Goal: Task Accomplishment & Management: Use online tool/utility

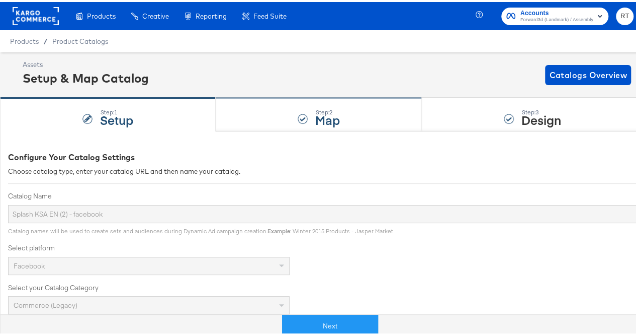
click at [279, 117] on div "Step: 2 Map" at bounding box center [319, 112] width 207 height 33
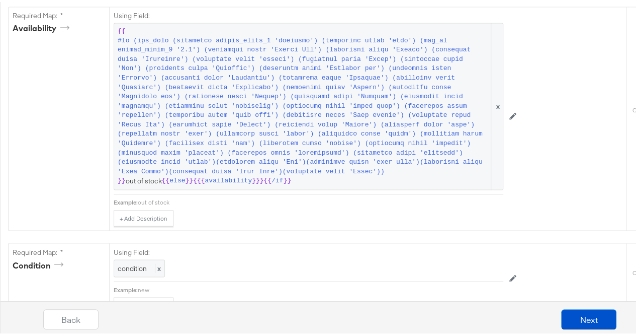
scroll to position [739, 0]
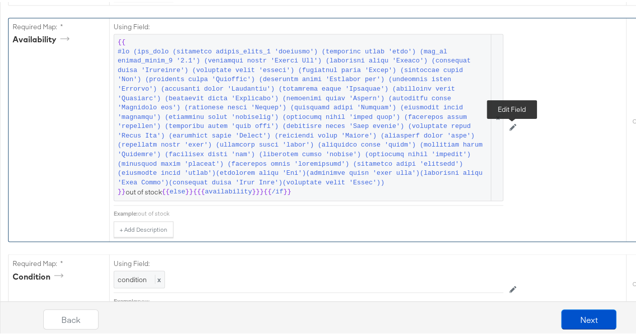
click at [514, 129] on icon at bounding box center [513, 125] width 7 height 7
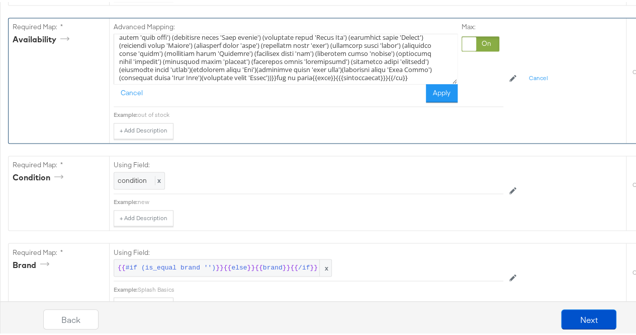
scroll to position [62, 0]
click at [213, 59] on textarea at bounding box center [286, 57] width 344 height 50
click at [285, 60] on textarea at bounding box center [286, 57] width 344 height 50
click at [361, 61] on textarea at bounding box center [286, 57] width 344 height 50
click at [303, 69] on textarea at bounding box center [286, 57] width 344 height 50
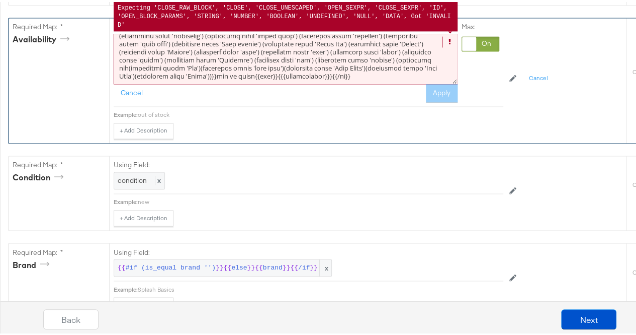
scroll to position [47, 0]
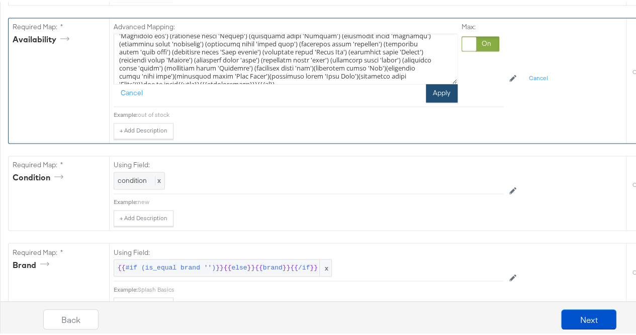
type textarea "{{#if (any_true (icontains custom_label_3 'shoemart') (icontains title 'shoe') …"
click at [431, 100] on button "Apply" at bounding box center [442, 91] width 32 height 18
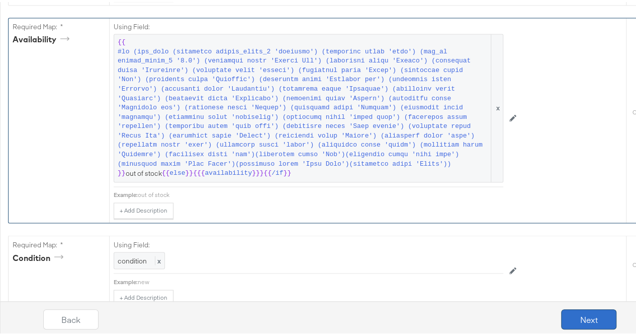
click at [572, 309] on button "Next" at bounding box center [588, 317] width 55 height 20
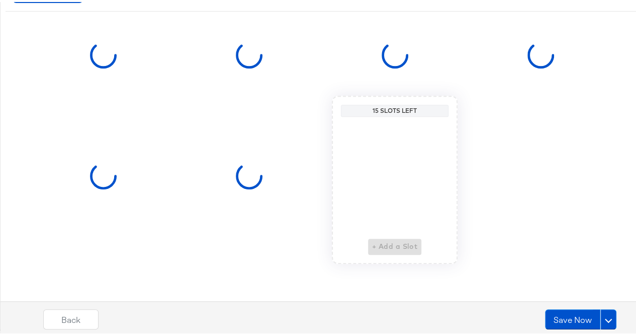
scroll to position [0, 0]
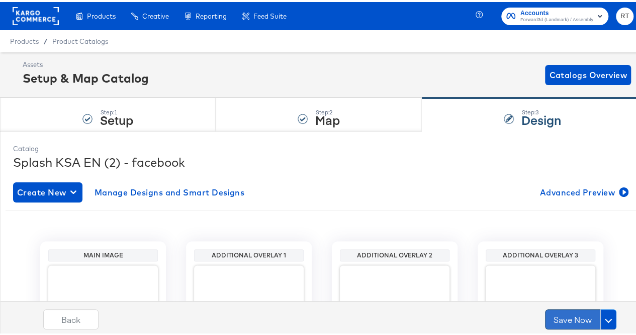
click at [558, 317] on button "Save Now" at bounding box center [572, 317] width 55 height 20
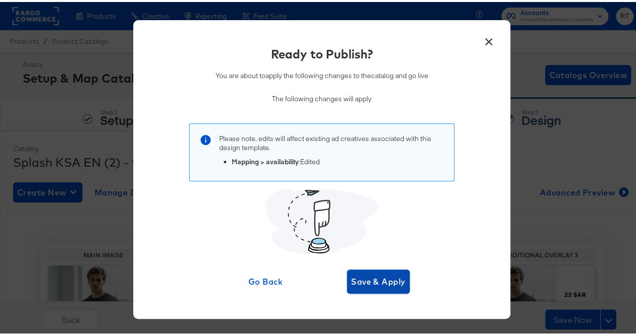
click at [392, 271] on button "Save & Apply" at bounding box center [378, 279] width 63 height 24
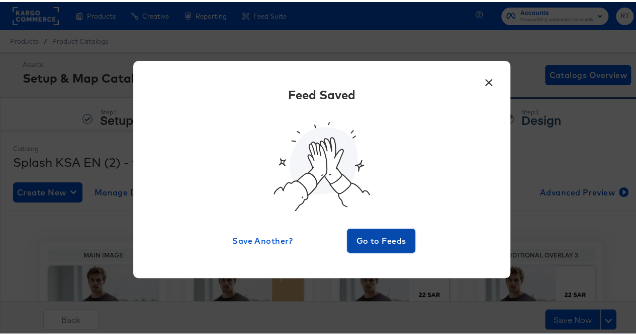
click at [368, 231] on span "Go to Feeds" at bounding box center [381, 238] width 60 height 14
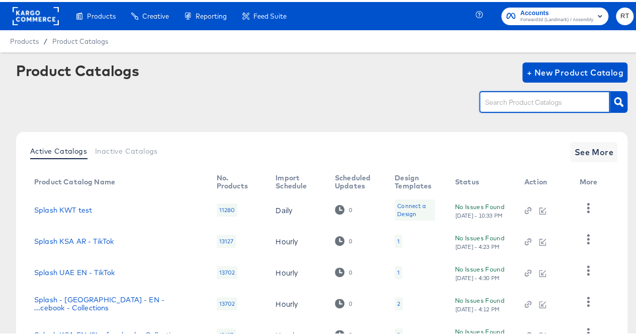
click at [539, 103] on input "text" at bounding box center [536, 101] width 107 height 12
type input "ksa"
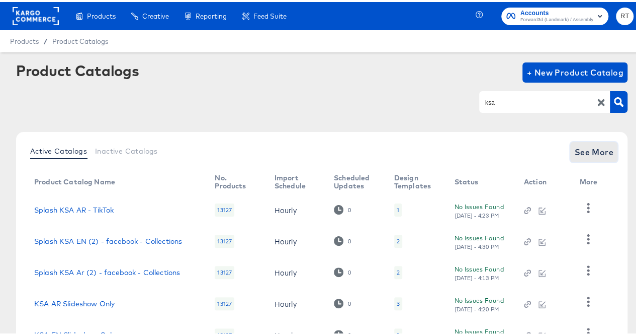
click at [592, 158] on button "See More" at bounding box center [593, 150] width 47 height 20
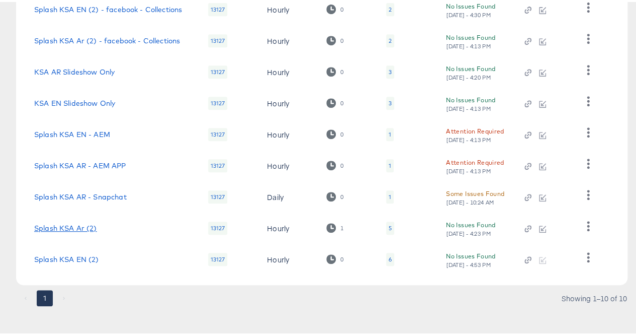
scroll to position [232, 0]
click at [76, 229] on link "Splash KSA Ar (2)" at bounding box center [65, 225] width 63 height 8
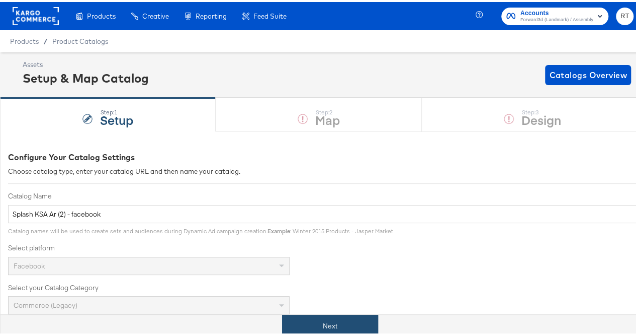
click at [309, 317] on button "Next" at bounding box center [330, 323] width 96 height 23
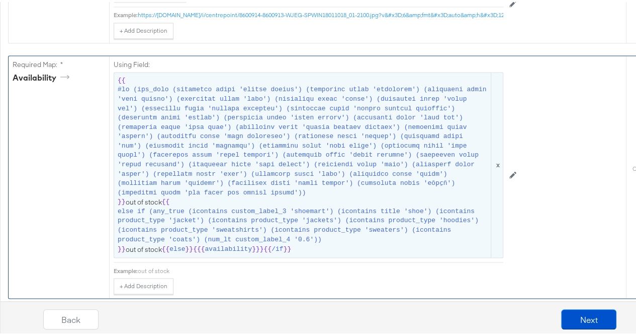
scroll to position [718, 0]
click at [512, 170] on icon at bounding box center [513, 172] width 7 height 7
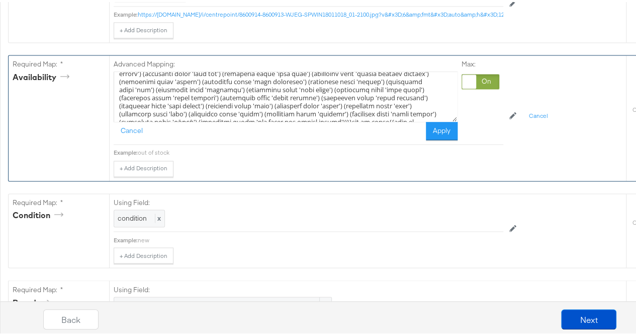
scroll to position [32, 0]
click at [224, 96] on textarea at bounding box center [286, 94] width 344 height 50
click at [401, 106] on textarea at bounding box center [286, 94] width 344 height 50
click at [403, 104] on textarea at bounding box center [286, 94] width 344 height 50
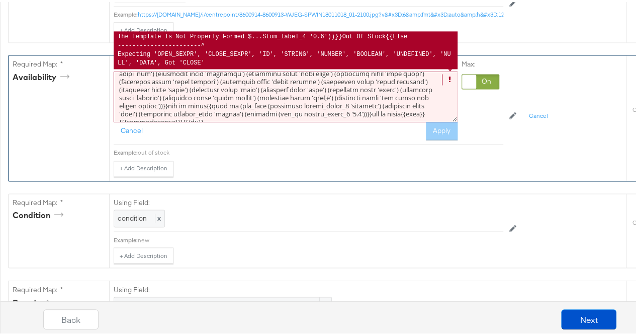
scroll to position [39, 0]
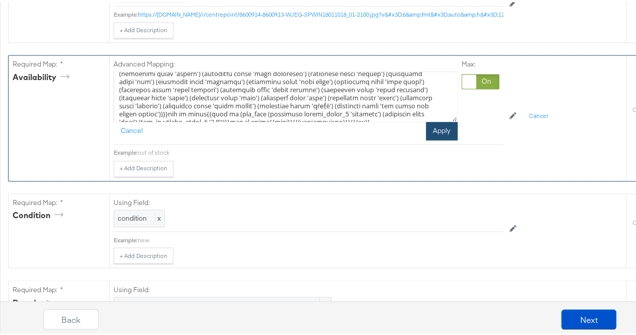
type textarea "{{#lo (ips_dolo (sitametco adipi 'elitse doeius') (temporinc utlab 'etdolorem')…"
click at [427, 132] on button "Apply" at bounding box center [442, 129] width 32 height 18
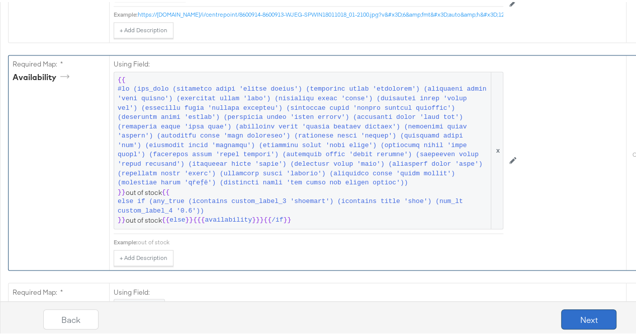
click at [562, 311] on button "Next" at bounding box center [588, 317] width 55 height 20
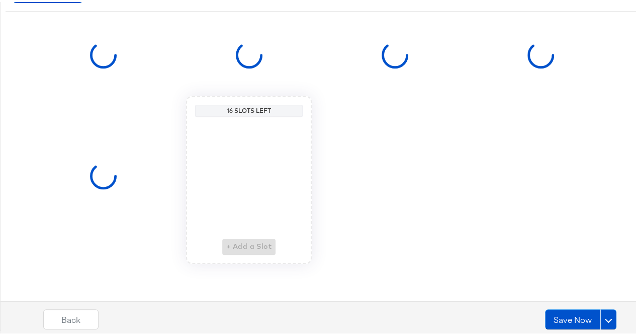
scroll to position [0, 0]
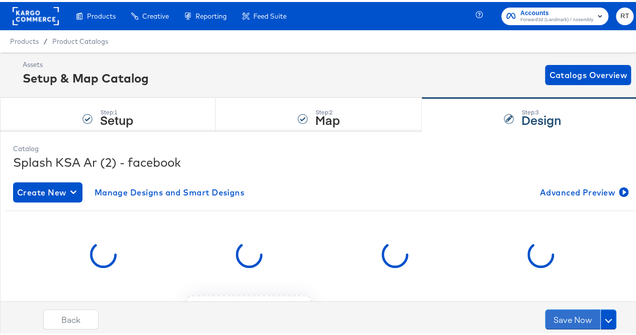
click at [562, 311] on button "Save Now" at bounding box center [572, 317] width 55 height 20
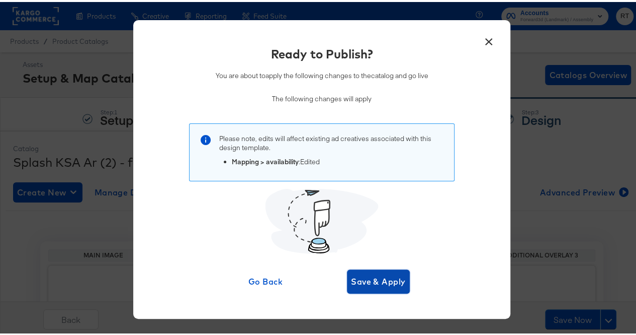
click at [380, 274] on span "Save & Apply" at bounding box center [378, 279] width 55 height 14
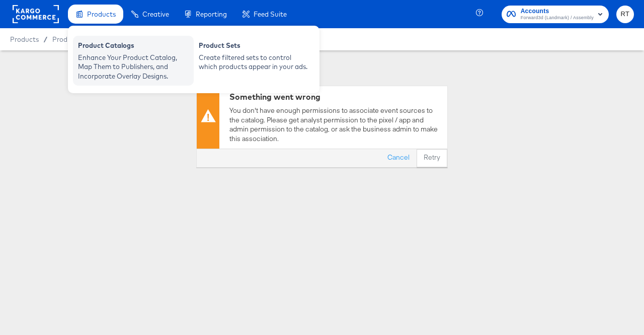
click at [100, 57] on div "Enhance Your Product Catalog, Map Them to Publishers, and Incorporate Overlay D…" at bounding box center [133, 67] width 111 height 28
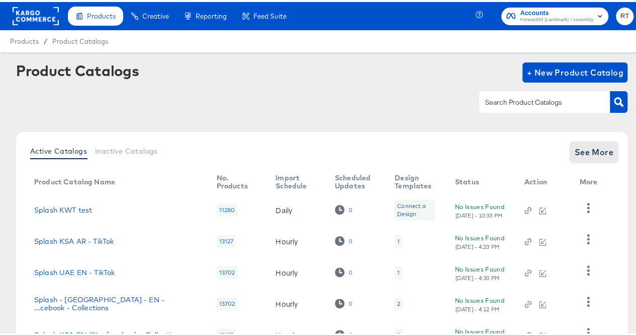
click at [574, 151] on span "See More" at bounding box center [593, 150] width 39 height 14
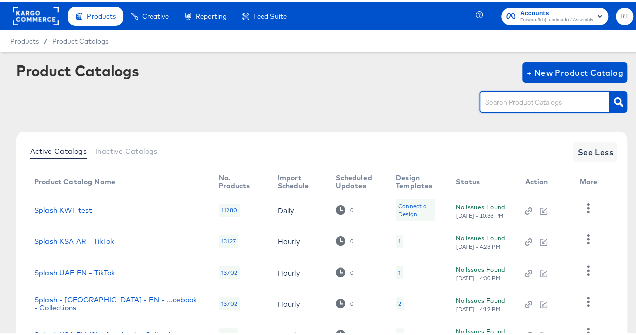
click at [506, 104] on input "text" at bounding box center [536, 101] width 107 height 12
type input "bah"
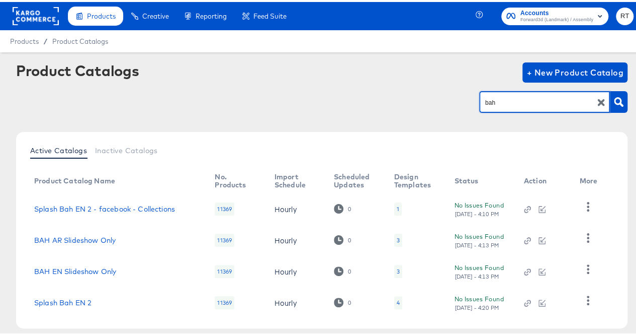
scroll to position [47, 0]
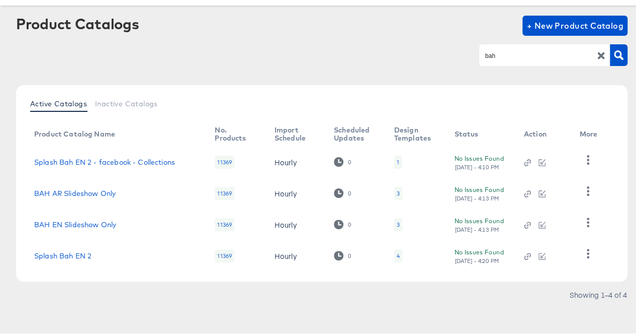
click at [77, 258] on td "Splash Bah EN 2" at bounding box center [116, 253] width 181 height 31
click at [77, 256] on link "Splash Bah EN 2" at bounding box center [62, 254] width 57 height 8
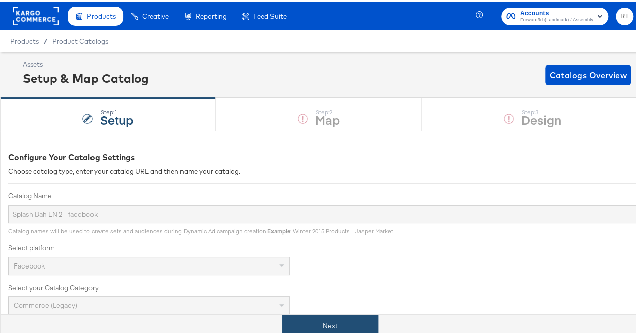
click at [323, 325] on button "Next" at bounding box center [330, 323] width 96 height 23
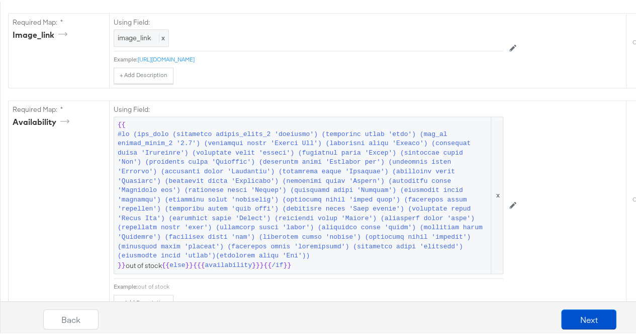
scroll to position [667, 0]
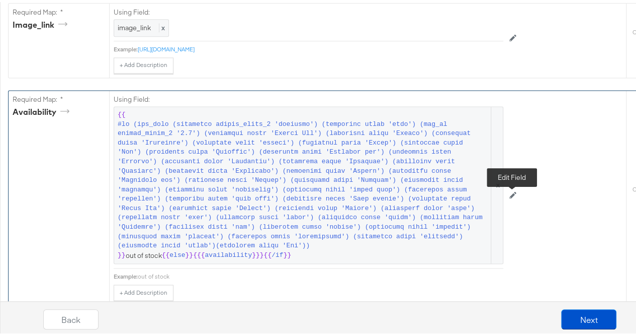
click at [513, 196] on icon at bounding box center [513, 192] width 7 height 7
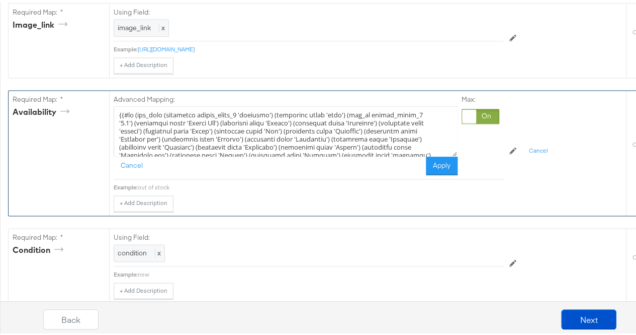
scroll to position [55, 0]
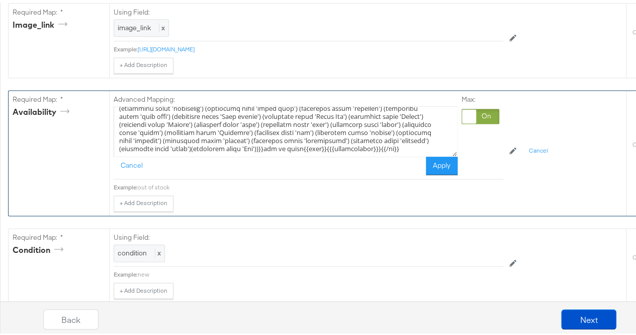
click at [303, 148] on textarea at bounding box center [286, 129] width 344 height 50
type textarea "{{#if (any_true (icontains custom_label_3 'shoemart') (icontains title 'shoe') …"
click at [440, 173] on button "Apply" at bounding box center [442, 163] width 32 height 18
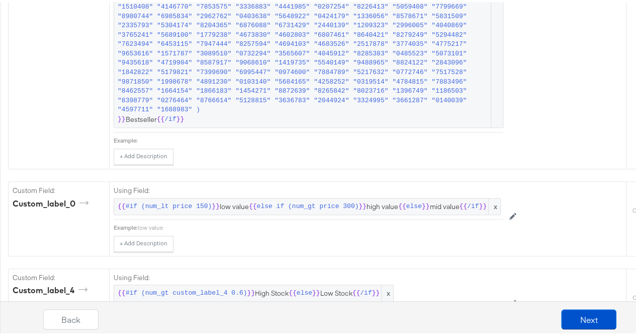
scroll to position [2294, 0]
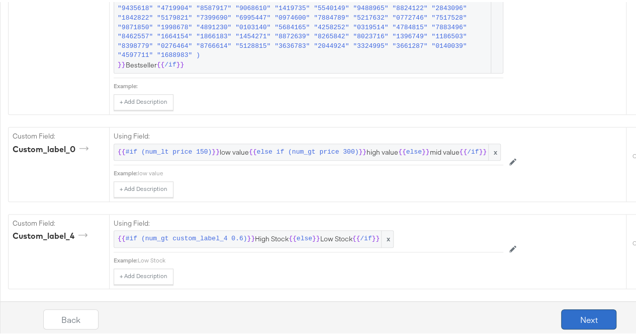
click at [563, 323] on button "Next" at bounding box center [588, 317] width 55 height 20
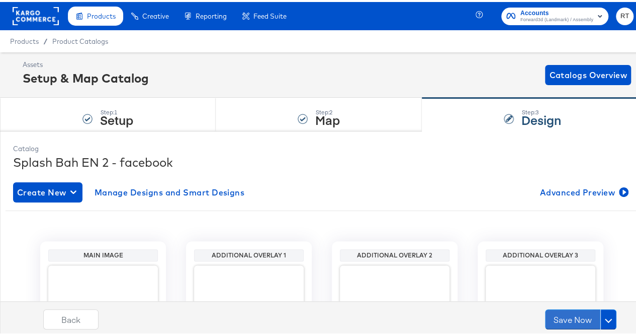
click at [563, 323] on button "Save Now" at bounding box center [572, 317] width 55 height 20
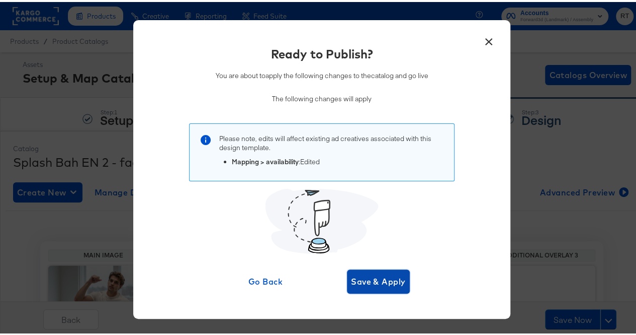
click at [369, 279] on span "Save & Apply" at bounding box center [378, 279] width 55 height 14
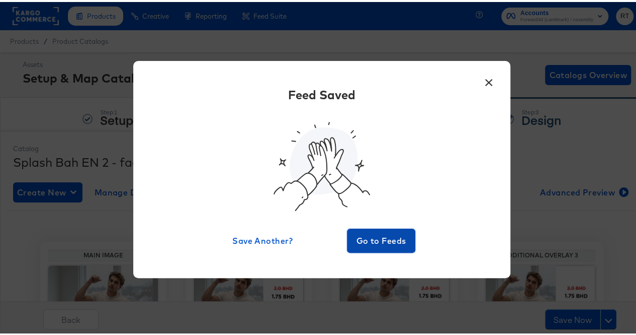
click at [374, 235] on span "Go to Feeds" at bounding box center [381, 238] width 60 height 14
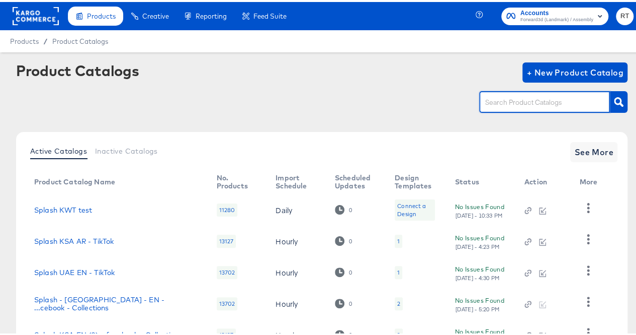
click at [516, 99] on input "text" at bounding box center [536, 101] width 107 height 12
type input "bh"
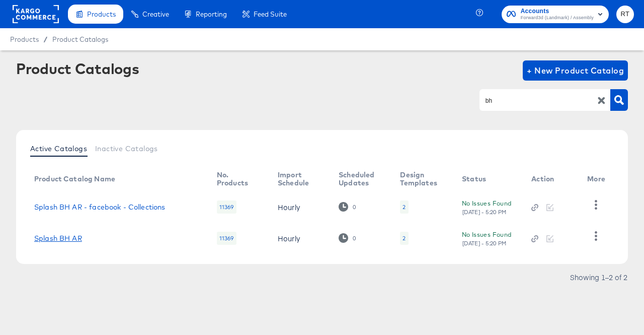
click at [67, 238] on link "Splash BH AR" at bounding box center [58, 238] width 48 height 8
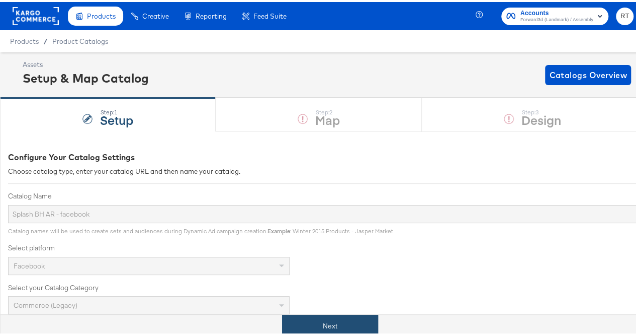
drag, startPoint x: 311, startPoint y: 309, endPoint x: 312, endPoint y: 318, distance: 9.2
click at [312, 318] on div "Next" at bounding box center [330, 319] width 644 height 30
click at [312, 318] on button "Next" at bounding box center [330, 323] width 96 height 23
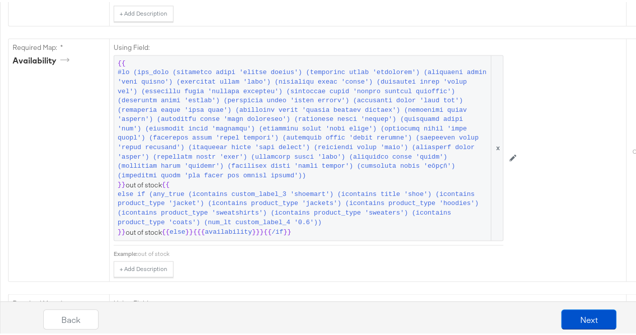
scroll to position [736, 0]
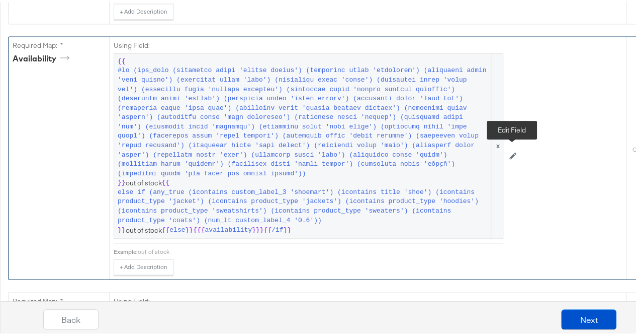
click at [515, 150] on icon at bounding box center [513, 153] width 7 height 7
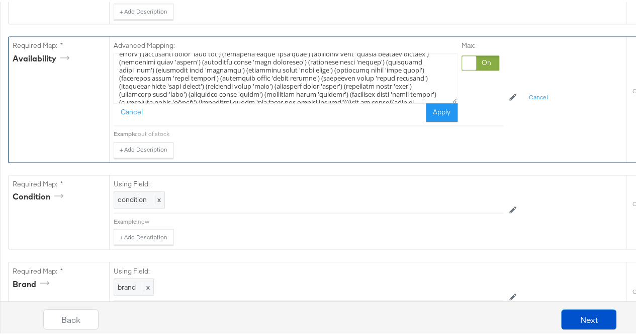
scroll to position [31, 0]
click at [222, 78] on textarea at bounding box center [286, 76] width 344 height 50
click at [401, 87] on textarea at bounding box center [286, 76] width 344 height 50
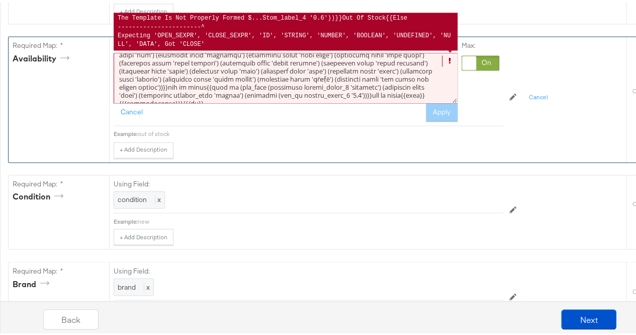
scroll to position [39, 0]
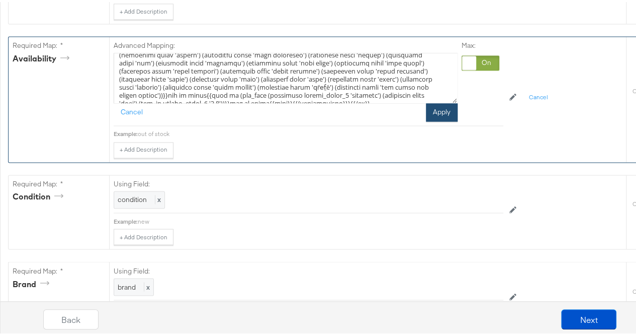
type textarea "{{#lo (ips_dolo (sitametco adipi 'elitse doeius') (temporinc utlab 'etdolorem')…"
click at [444, 111] on button "Apply" at bounding box center [442, 110] width 32 height 18
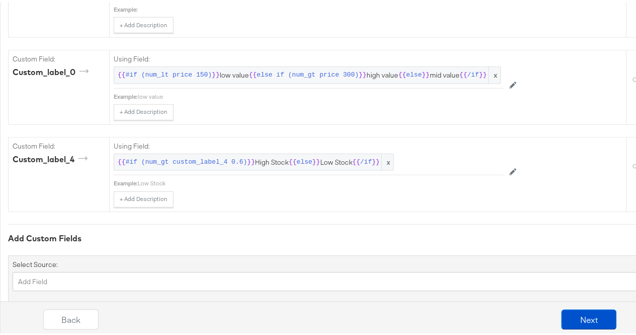
scroll to position [1423, 0]
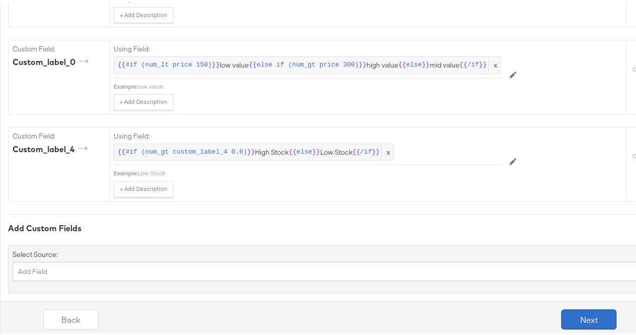
click at [563, 316] on button "Next" at bounding box center [588, 317] width 55 height 20
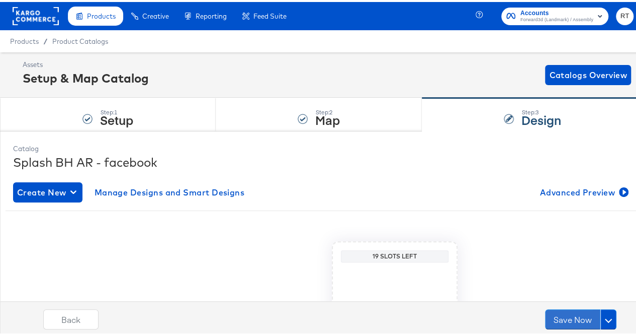
click at [563, 316] on button "Save Now" at bounding box center [572, 317] width 55 height 20
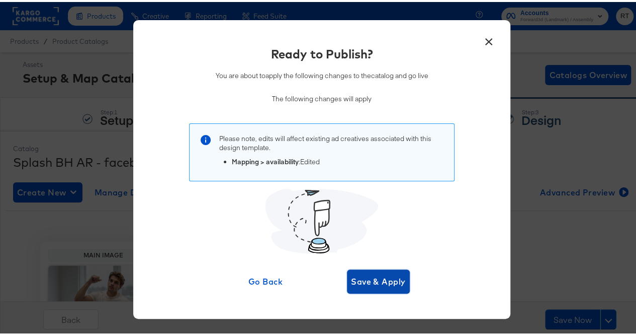
click at [378, 279] on span "Save & Apply" at bounding box center [378, 279] width 55 height 14
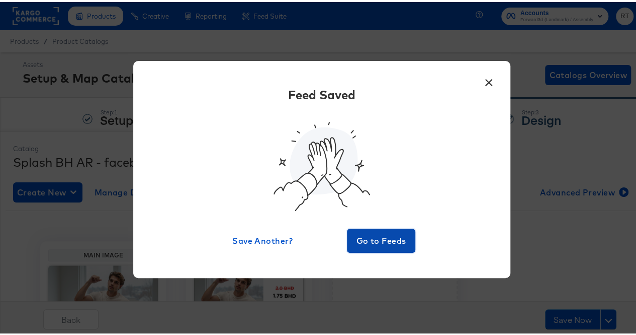
click at [362, 248] on button "Go to Feeds" at bounding box center [381, 238] width 68 height 24
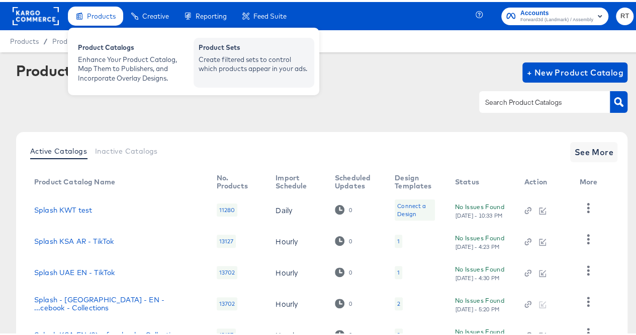
click at [246, 64] on div "Create filtered sets to control which products appear in your ads." at bounding box center [254, 62] width 111 height 19
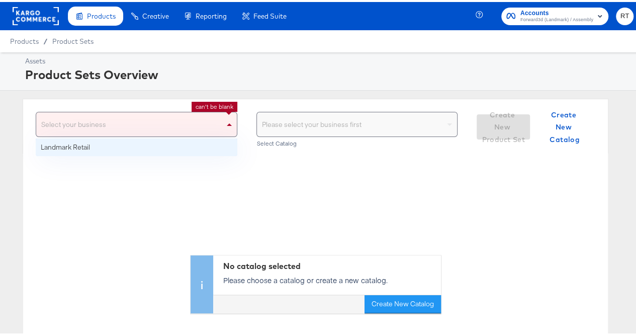
click at [169, 127] on div "Select your business" at bounding box center [136, 122] width 201 height 24
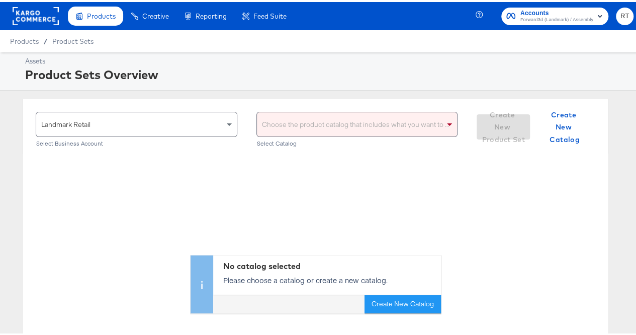
click at [291, 131] on div "Choose the product catalog that includes what you want to sell" at bounding box center [357, 122] width 201 height 24
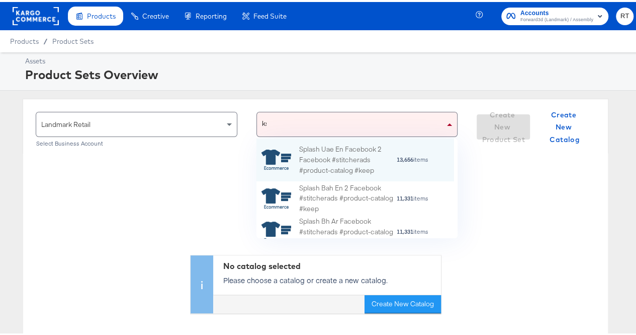
scroll to position [63, 190]
type input "ksa"
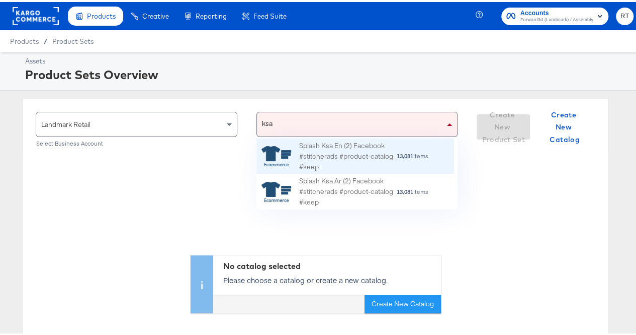
click at [327, 141] on div "Splash Ksa En (2) Facebook #stitcherads #product-catalog #keep" at bounding box center [347, 153] width 97 height 31
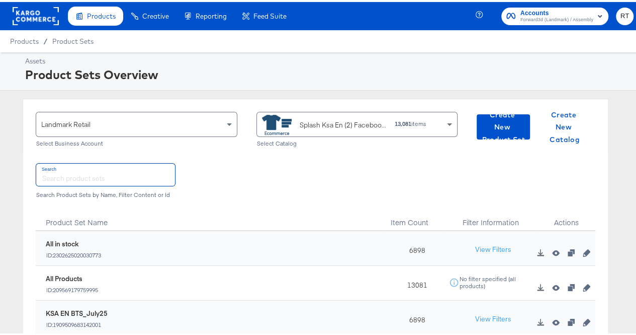
click at [75, 168] on input "text" at bounding box center [105, 172] width 139 height 22
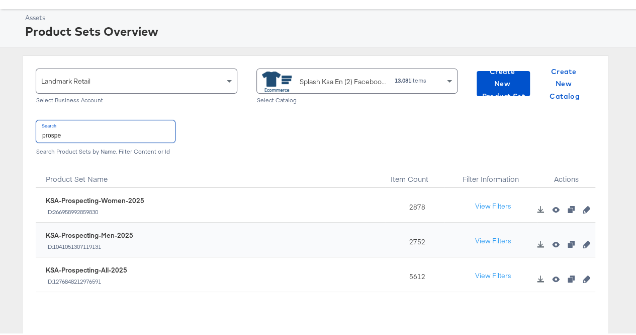
scroll to position [44, 0]
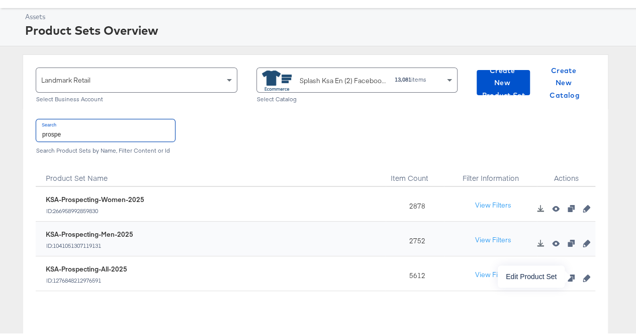
type input "prospe"
click at [583, 275] on icon "button" at bounding box center [586, 275] width 7 height 7
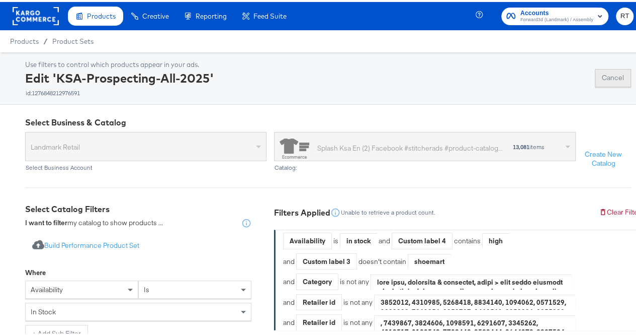
click at [617, 69] on button "Cancel" at bounding box center [613, 76] width 36 height 18
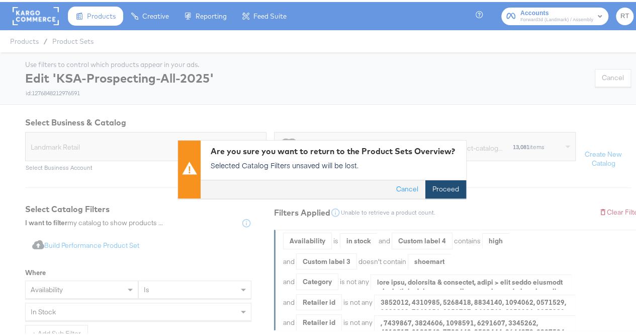
click at [432, 185] on button "Proceed" at bounding box center [446, 188] width 41 height 18
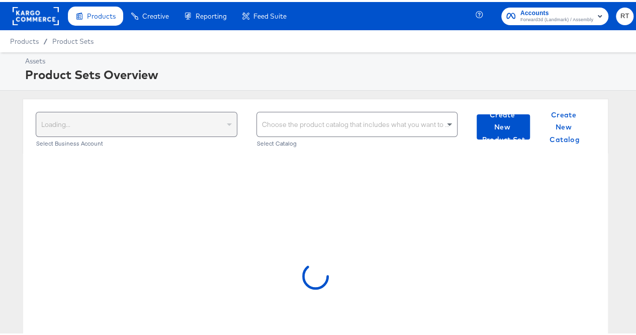
click at [171, 134] on div "Loading..." at bounding box center [137, 122] width 202 height 25
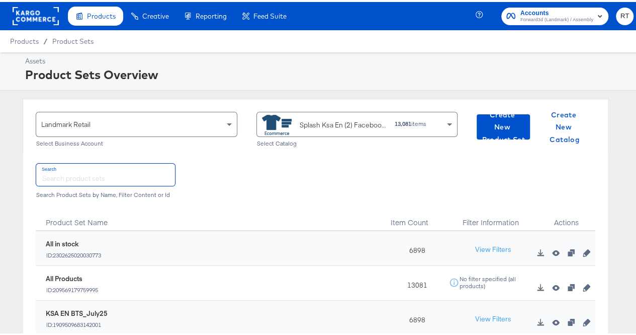
click at [76, 164] on input "text" at bounding box center [105, 172] width 139 height 22
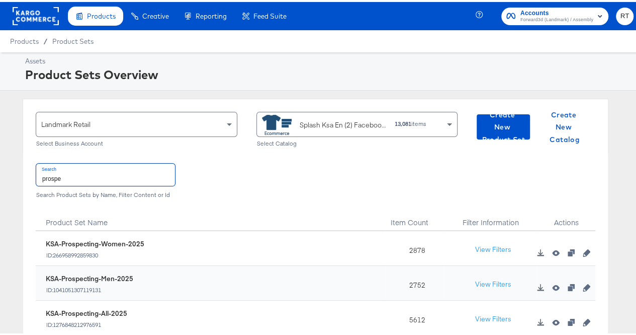
scroll to position [38, 0]
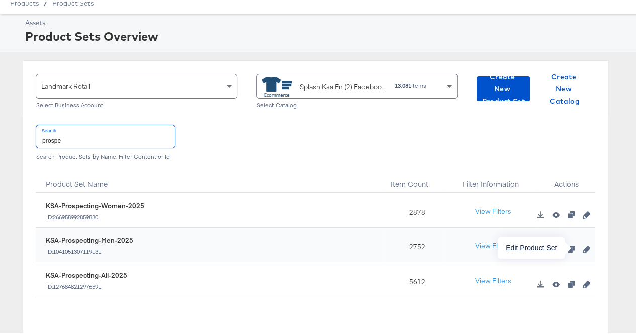
type input "prospe"
click at [583, 245] on icon "button" at bounding box center [586, 246] width 7 height 7
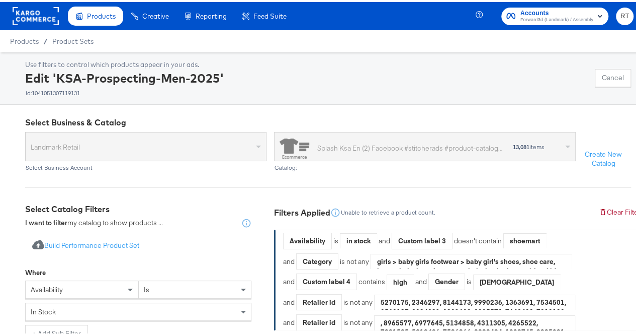
scroll to position [38, 0]
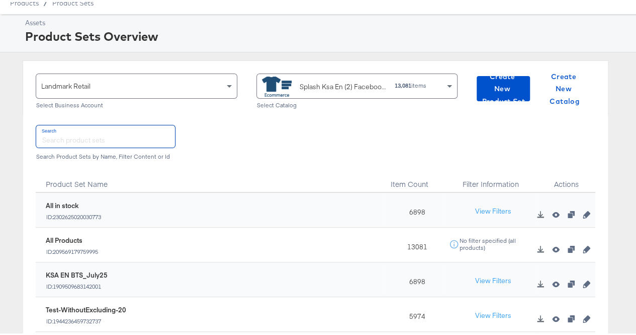
click at [81, 133] on input "text" at bounding box center [105, 134] width 139 height 22
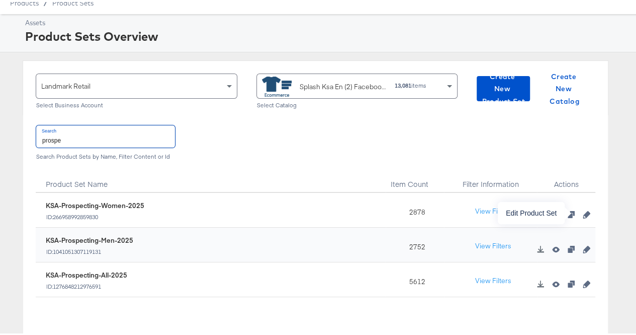
type input "prospe"
click at [583, 213] on icon "button" at bounding box center [586, 212] width 7 height 7
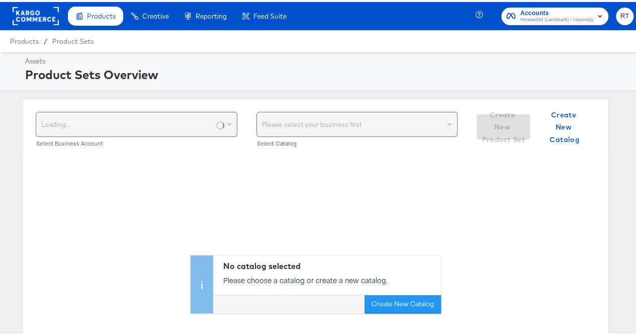
scroll to position [38, 0]
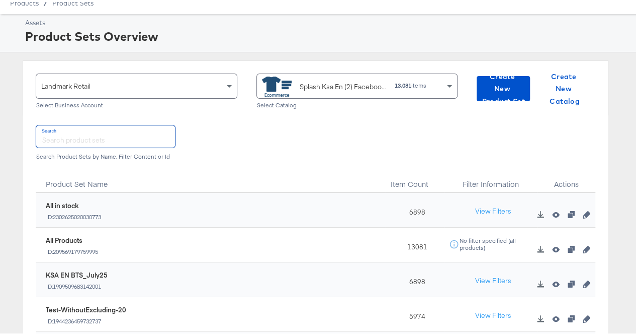
click at [70, 137] on input "text" at bounding box center [105, 134] width 139 height 22
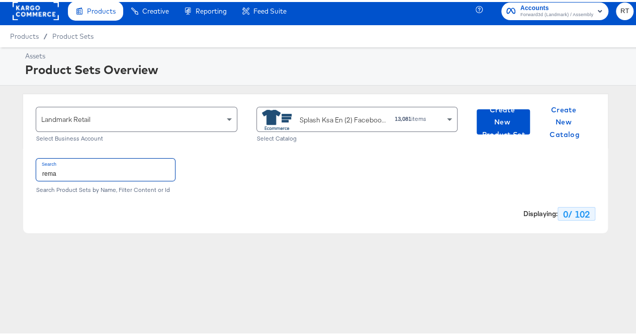
scroll to position [4, 0]
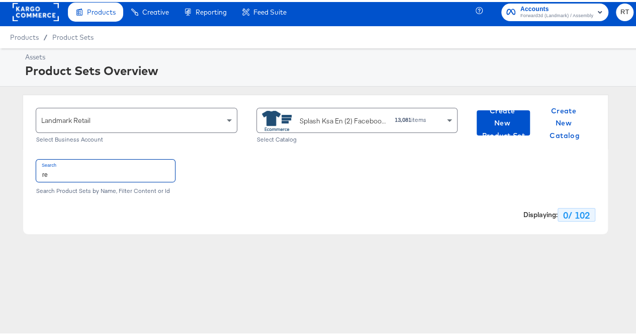
type input "r"
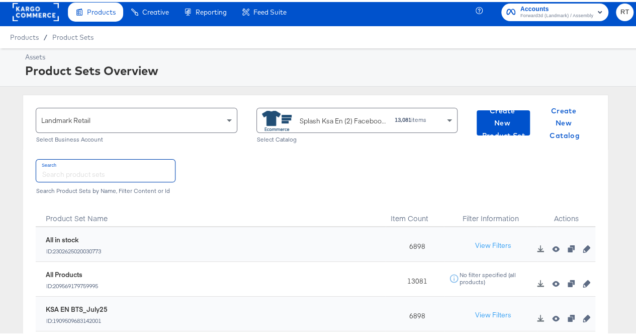
scroll to position [38, 0]
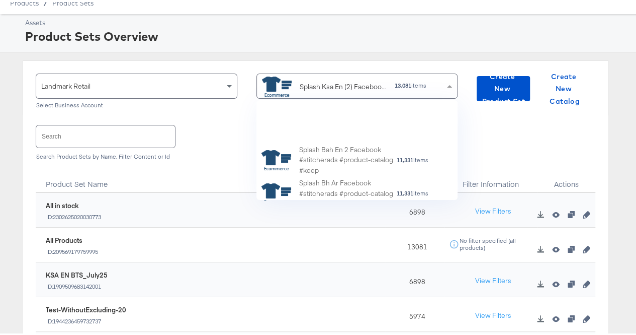
click at [436, 91] on div "Splash Ksa En (2) Facebook #stitcherads #product-catalog #keep 13,081 items" at bounding box center [353, 83] width 183 height 23
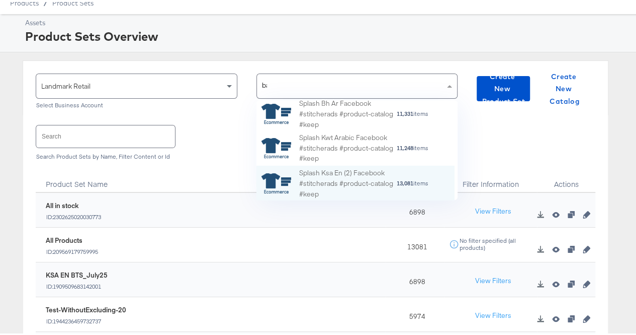
scroll to position [27, 190]
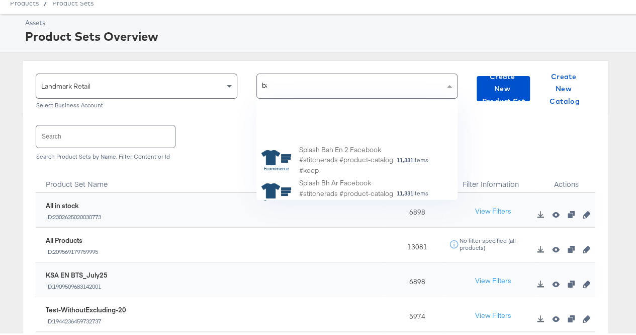
type input "bah"
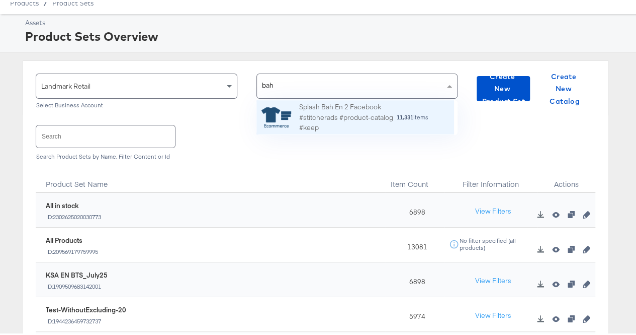
click at [331, 112] on div "Splash Bah En 2 Facebook #stitcherads #product-catalog #keep" at bounding box center [347, 115] width 97 height 31
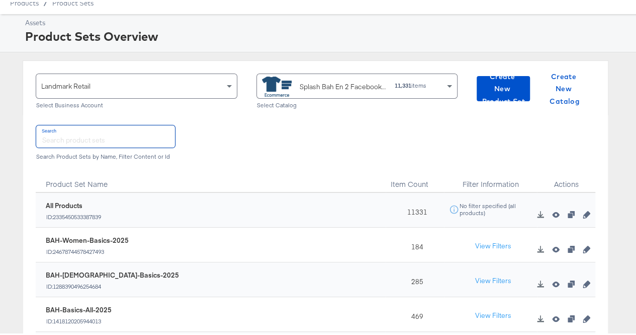
click at [63, 135] on input "text" at bounding box center [105, 134] width 139 height 22
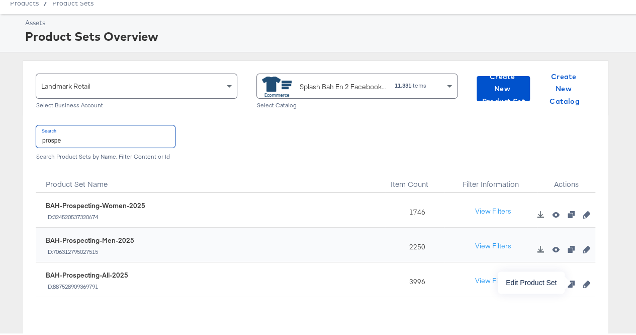
type input "prospe"
click at [583, 280] on icon "button" at bounding box center [586, 281] width 7 height 7
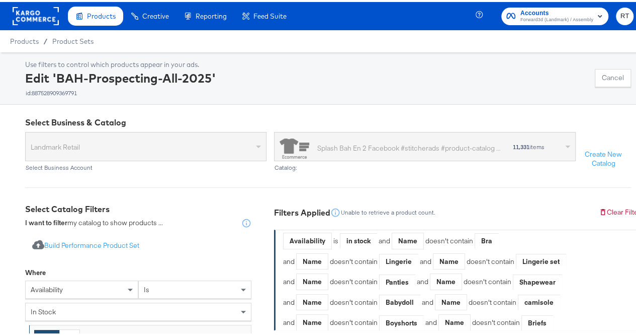
scroll to position [38, 0]
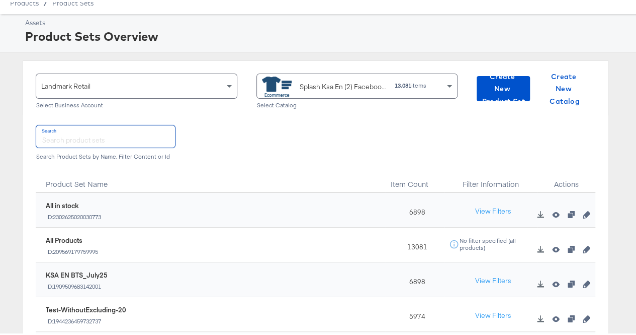
click at [66, 140] on input "text" at bounding box center [105, 134] width 139 height 22
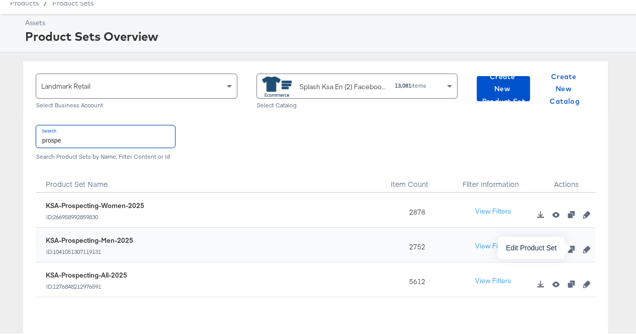
type input "prospe"
click at [583, 247] on icon "button" at bounding box center [586, 246] width 7 height 7
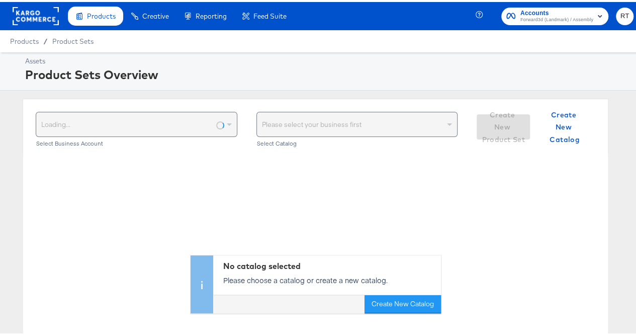
scroll to position [38, 0]
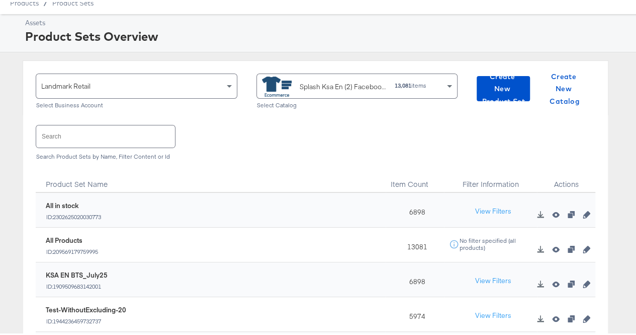
click at [343, 91] on div "Splash Ksa En (2) Facebook #stitcherads #product-catalog #keep" at bounding box center [324, 84] width 125 height 20
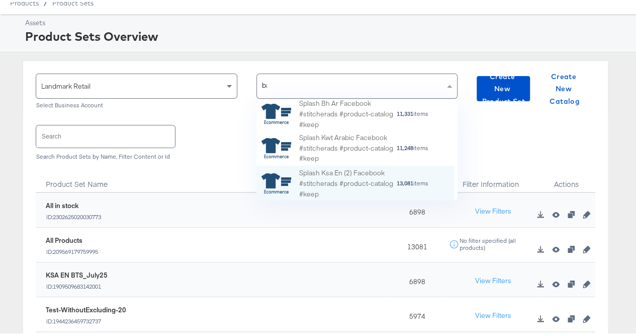
scroll to position [27, 190]
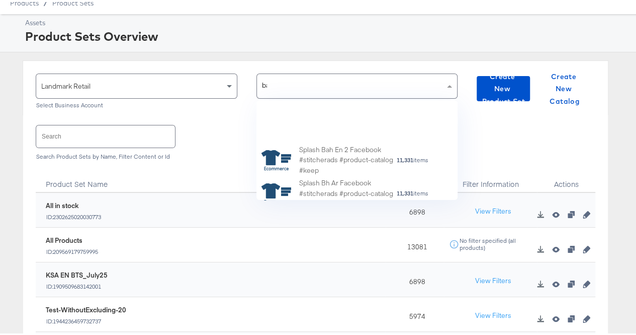
type input "bah"
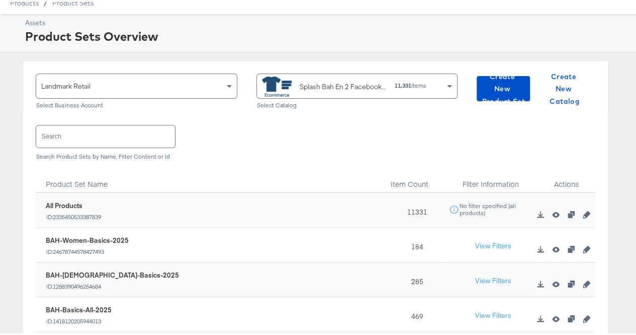
click at [48, 139] on input "text" at bounding box center [105, 134] width 139 height 22
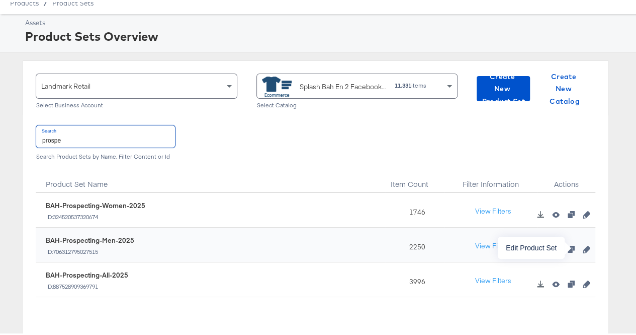
type input "prospe"
click at [583, 249] on icon "button" at bounding box center [586, 246] width 7 height 7
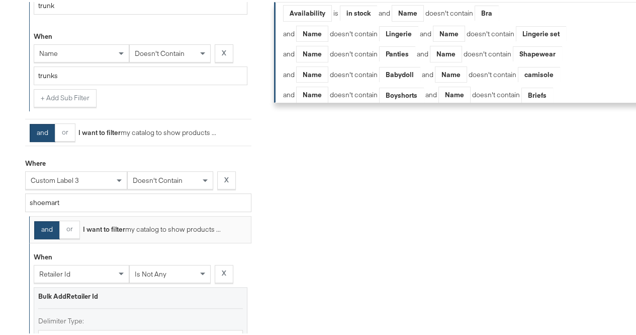
scroll to position [1755, 0]
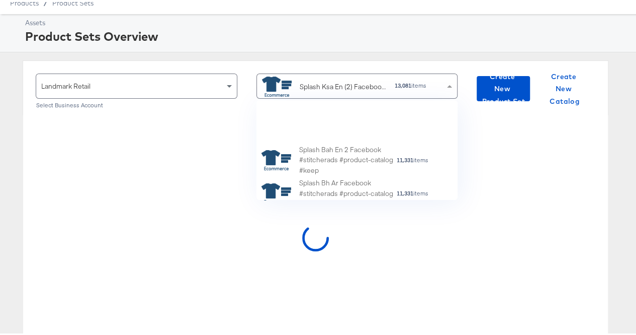
scroll to position [92, 190]
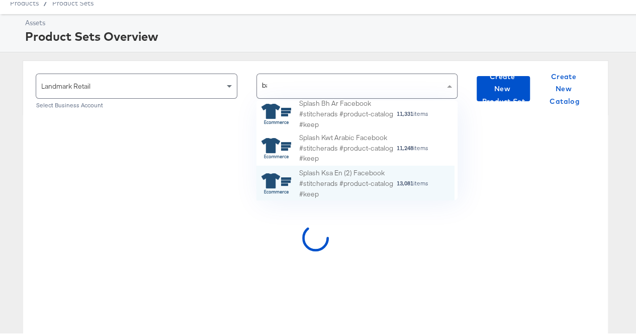
type input "bah"
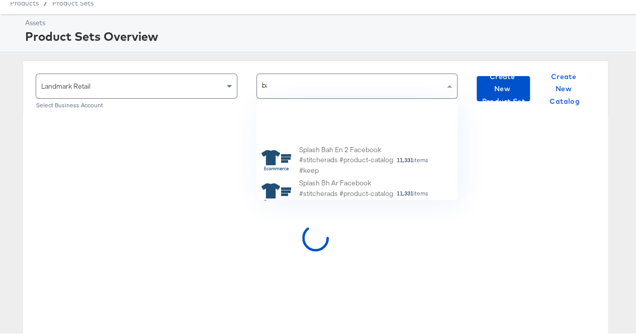
scroll to position [27, 190]
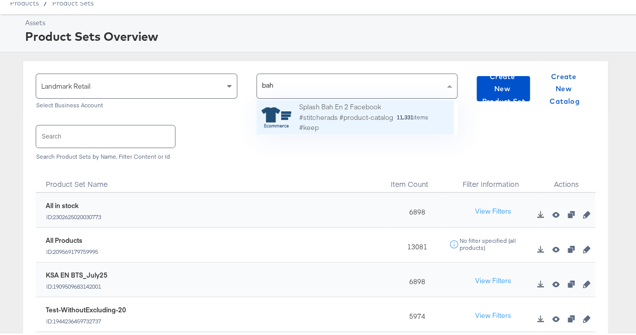
click at [334, 111] on div "Splash Bah En 2 Facebook #stitcherads #product-catalog #keep" at bounding box center [347, 115] width 97 height 31
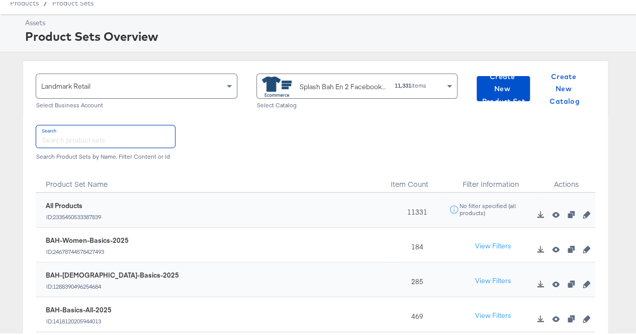
click at [68, 135] on input "text" at bounding box center [105, 134] width 139 height 22
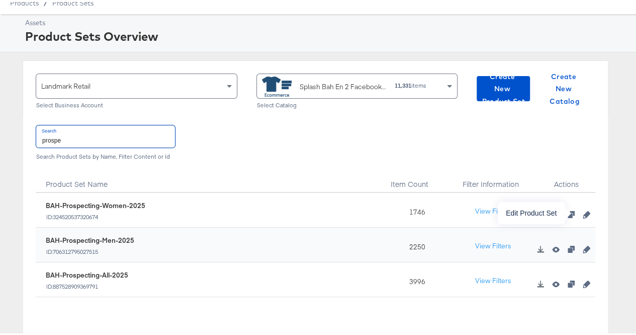
type input "prospe"
click at [583, 214] on icon "button" at bounding box center [586, 212] width 7 height 7
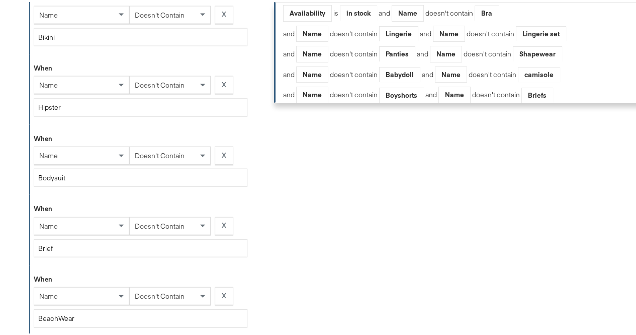
scroll to position [1022, 0]
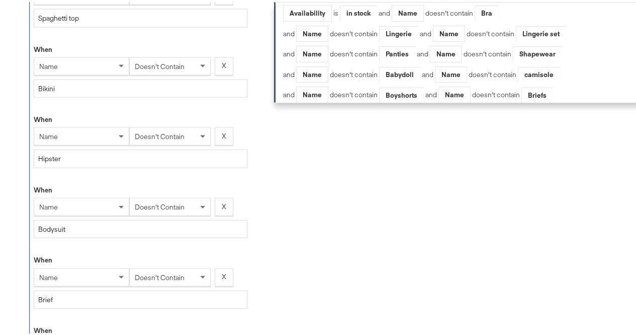
scroll to position [38, 0]
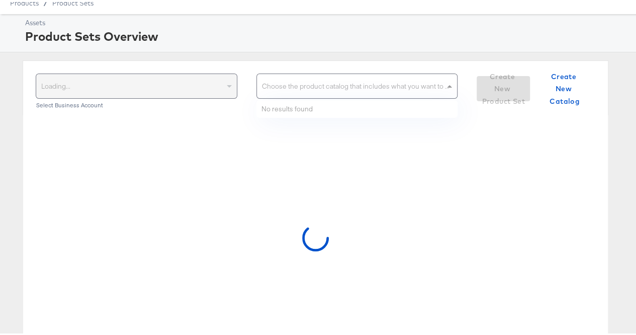
click at [337, 88] on div "Choose the product catalog that includes what you want to sell" at bounding box center [357, 84] width 201 height 24
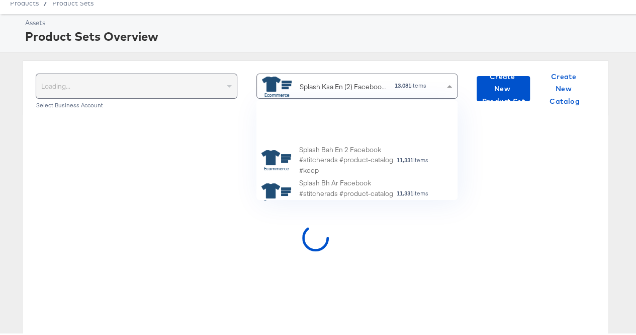
scroll to position [92, 190]
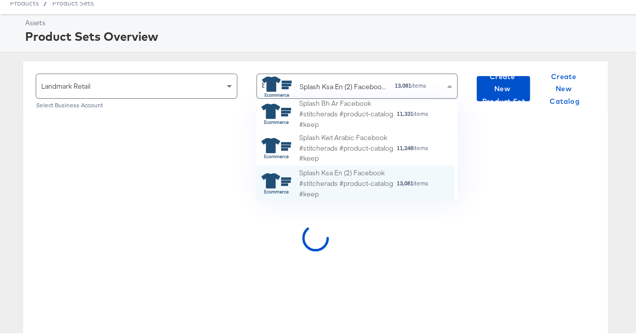
type input "bh"
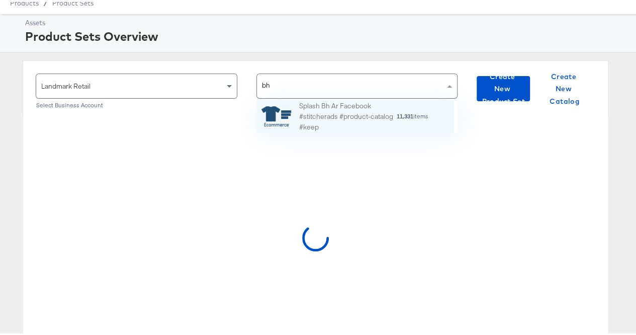
scroll to position [25, 190]
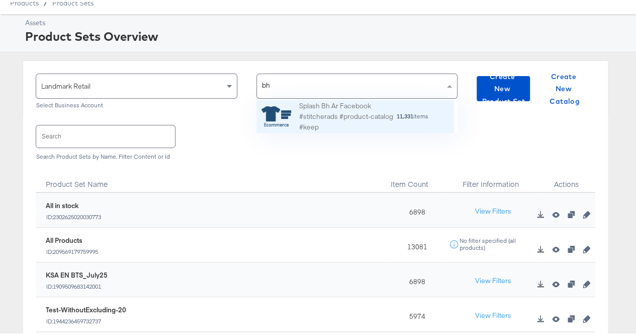
click at [332, 108] on div "Splash Bh Ar Facebook #stitcherads #product-catalog #keep" at bounding box center [347, 114] width 97 height 31
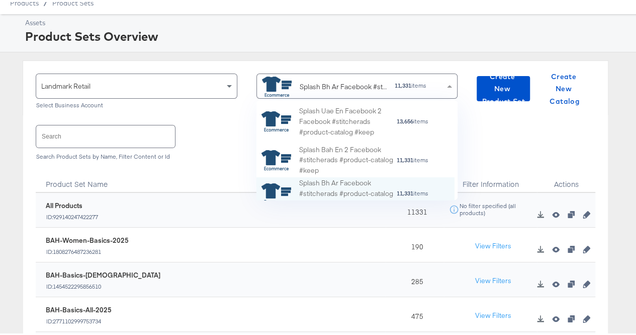
scroll to position [92, 190]
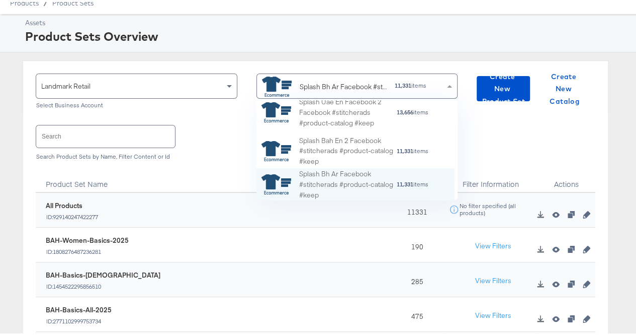
click at [311, 77] on div "Splash Bh Ar Facebook #stitcherads #product-catalog #keep" at bounding box center [324, 84] width 125 height 20
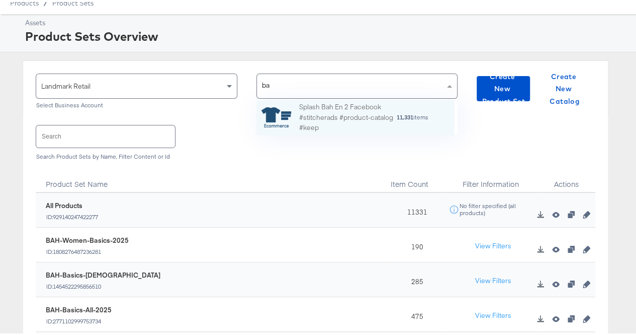
scroll to position [27, 190]
type input "bah"
click at [336, 105] on div "Splash Bah En 2 Facebook #stitcherads #product-catalog #keep" at bounding box center [347, 115] width 97 height 31
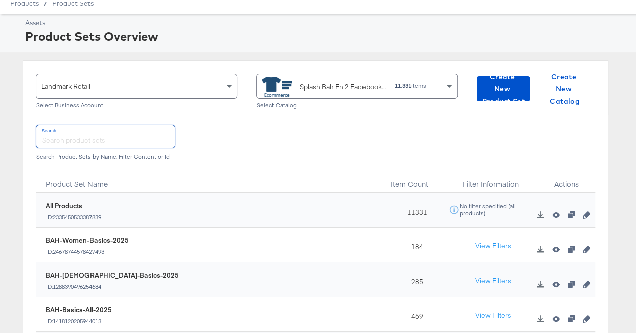
click at [74, 130] on input "text" at bounding box center [105, 134] width 139 height 22
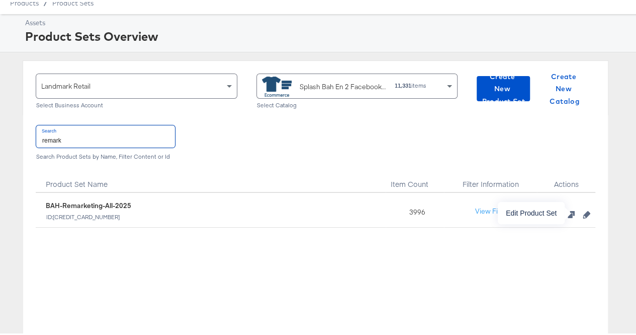
type input "remark"
click at [583, 209] on icon "button" at bounding box center [586, 212] width 7 height 7
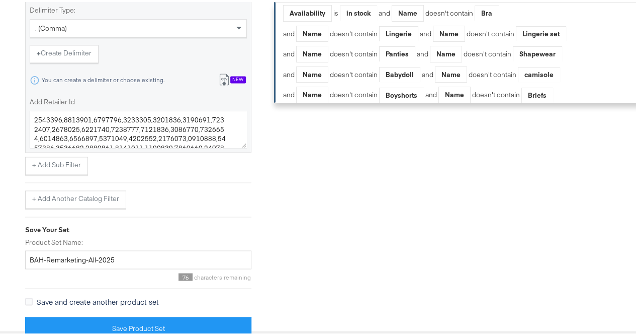
scroll to position [2650, 0]
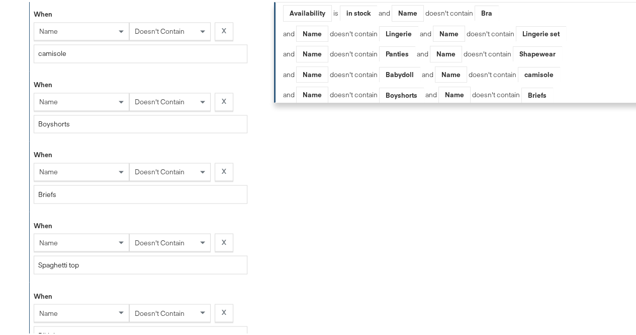
scroll to position [38, 0]
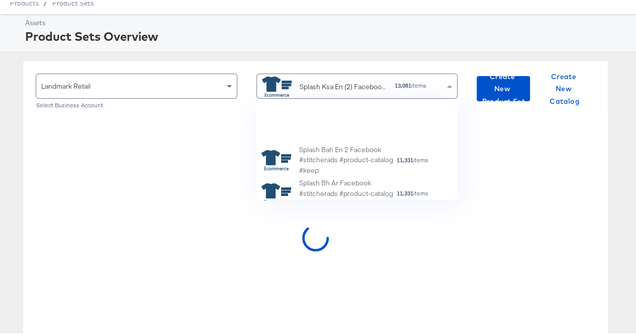
click at [341, 85] on div "Splash Ksa En (2) Facebook #stitcherads #product-catalog #keep" at bounding box center [344, 84] width 88 height 11
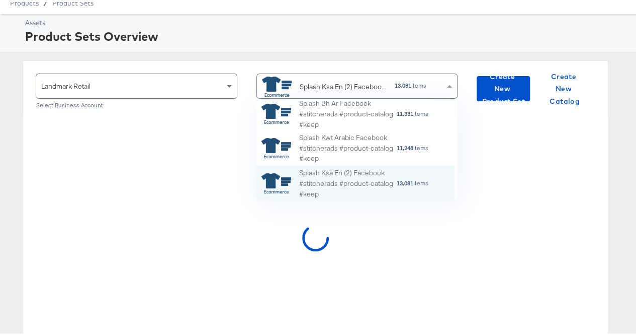
scroll to position [92, 190]
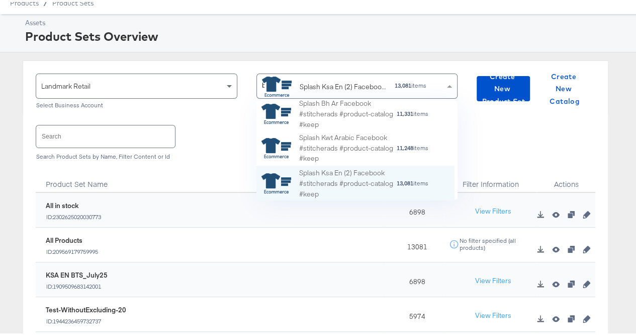
type input "bh"
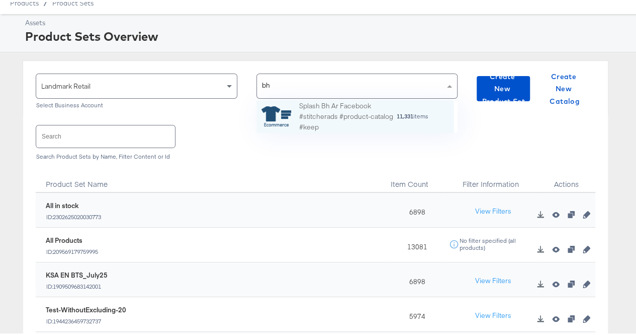
scroll to position [25, 190]
click at [328, 103] on div "Splash Bh Ar Facebook #stitcherads #product-catalog #keep" at bounding box center [347, 114] width 97 height 31
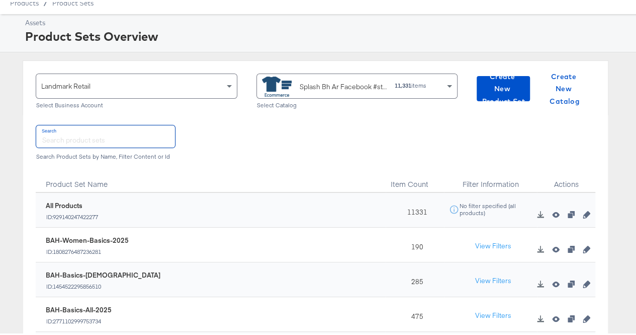
click at [76, 138] on input "text" at bounding box center [105, 134] width 139 height 22
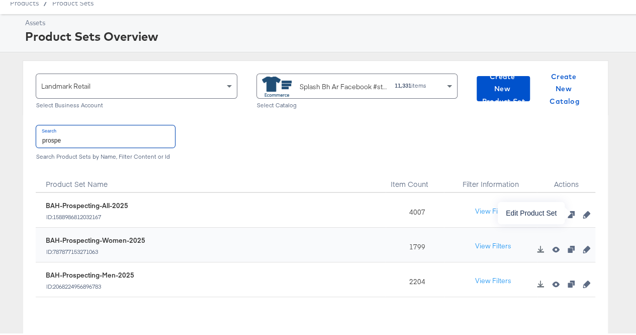
type input "prospe"
click at [583, 209] on icon "button" at bounding box center [586, 212] width 7 height 7
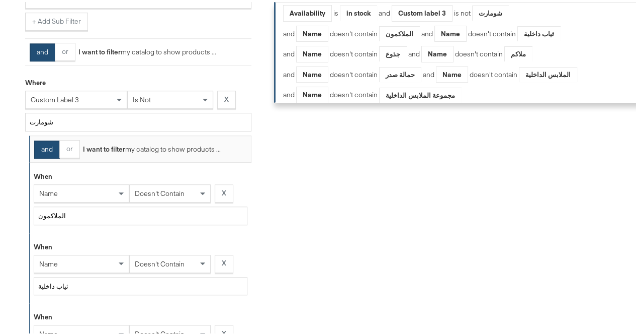
scroll to position [311, 0]
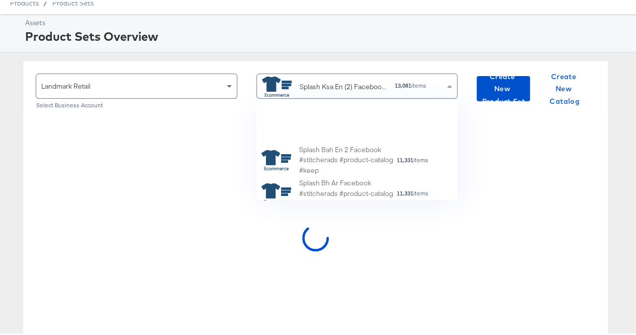
scroll to position [92, 190]
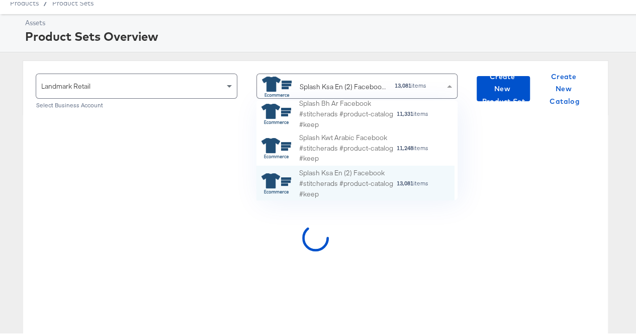
click at [312, 84] on div "Splash Ksa En (2) Facebook #stitcherads #product-catalog #keep" at bounding box center [344, 84] width 88 height 11
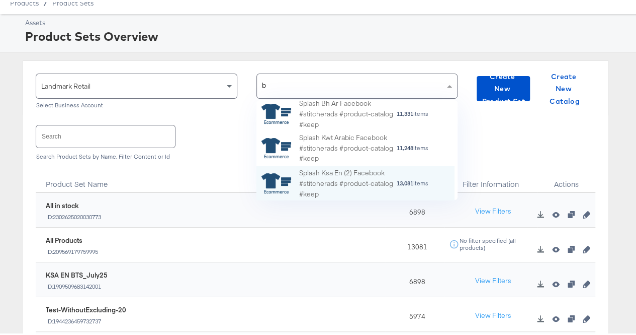
type input "bh"
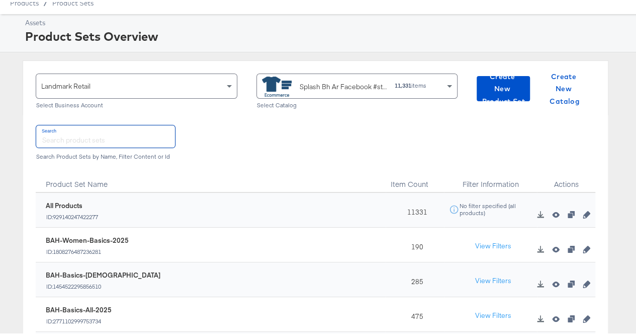
click at [95, 134] on input "text" at bounding box center [105, 134] width 139 height 22
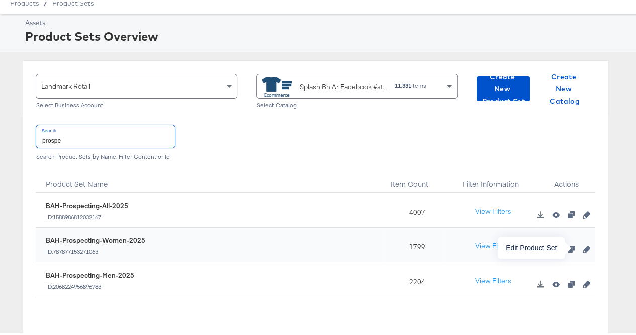
type input "prospe"
click at [583, 243] on icon "button" at bounding box center [586, 246] width 7 height 7
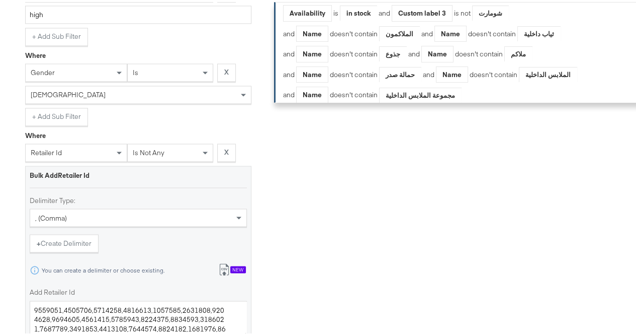
scroll to position [2880, 0]
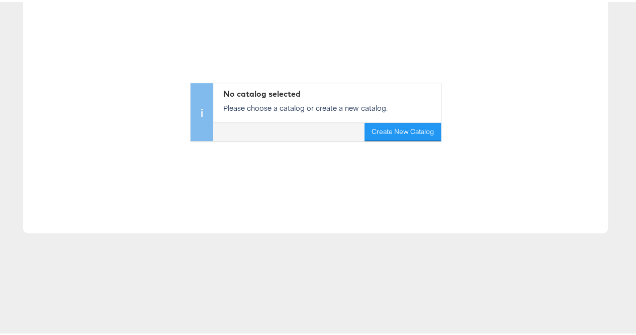
scroll to position [38, 0]
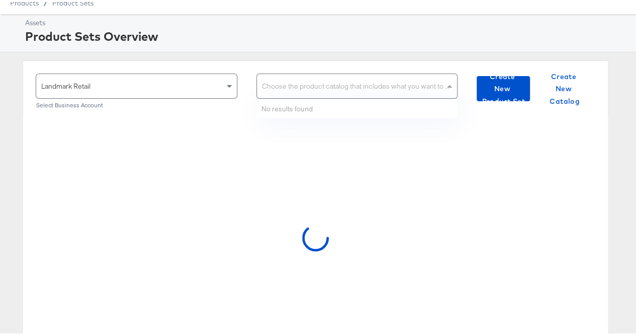
click at [319, 90] on div "Choose the product catalog that includes what you want to sell" at bounding box center [357, 84] width 201 height 24
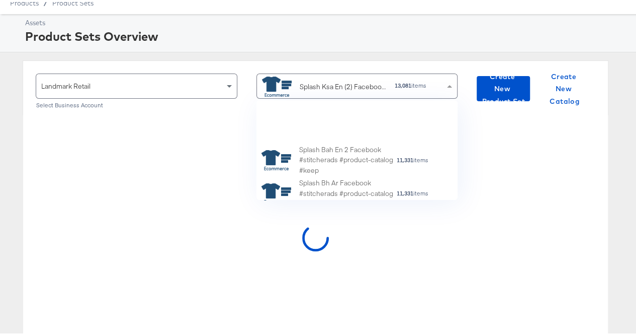
scroll to position [92, 190]
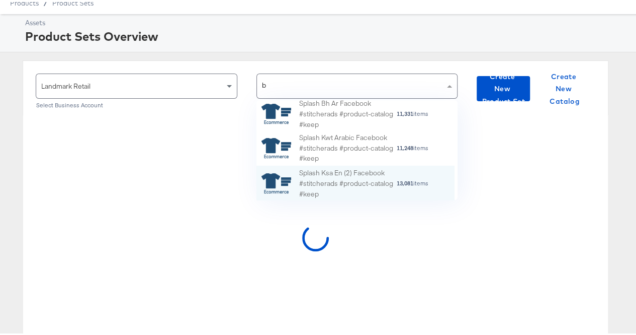
type input "bh"
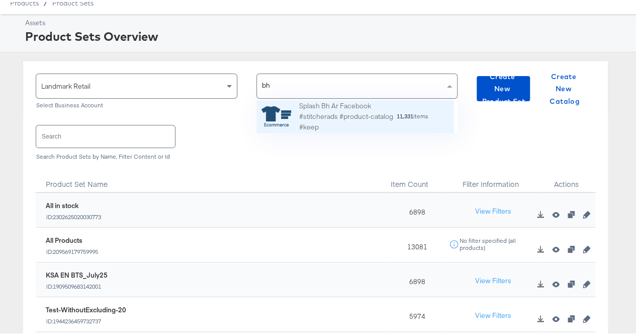
click at [320, 103] on div "Splash Bh Ar Facebook #stitcherads #product-catalog #keep" at bounding box center [347, 114] width 97 height 31
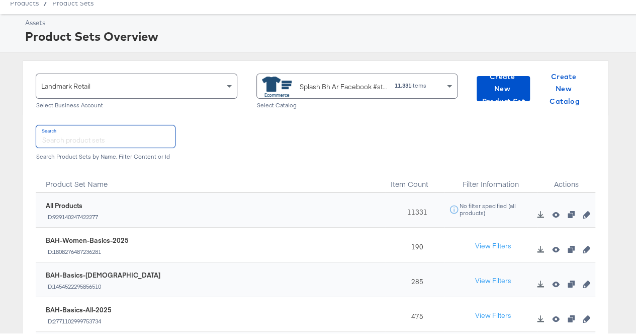
click at [96, 126] on input "text" at bounding box center [105, 134] width 139 height 22
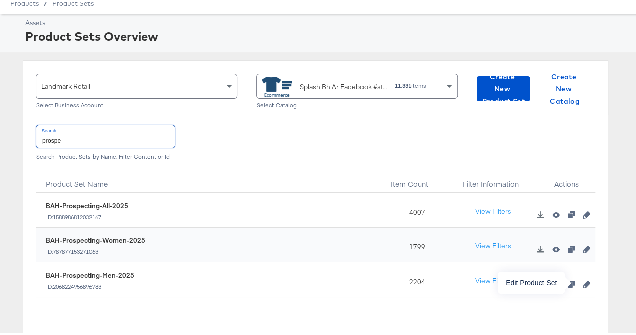
type input "prospe"
click at [583, 280] on icon "button" at bounding box center [586, 281] width 7 height 7
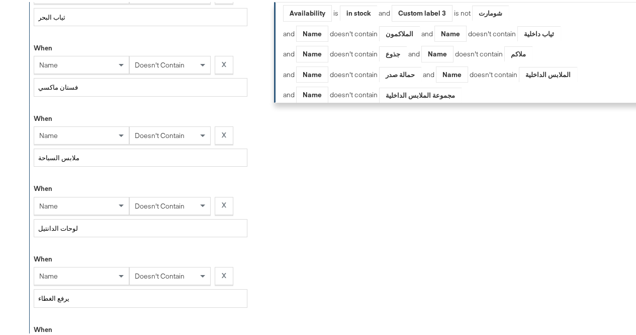
scroll to position [1395, 0]
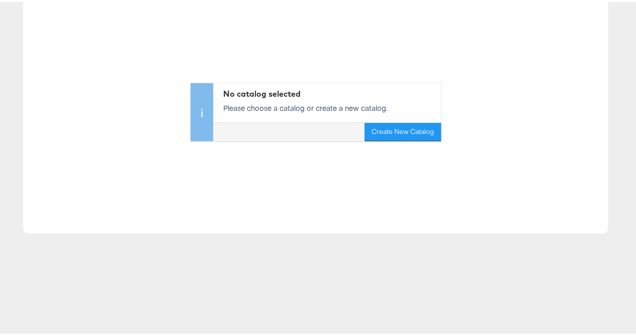
scroll to position [38, 0]
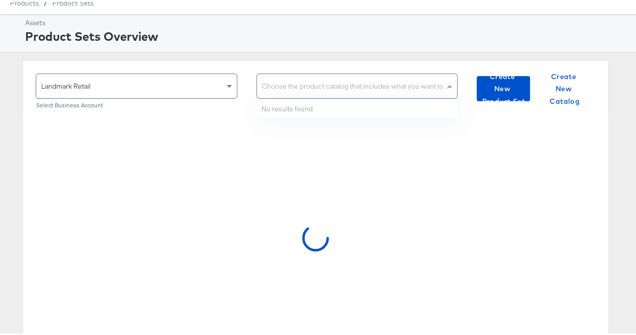
click at [308, 89] on div "Choose the product catalog that includes what you want to sell" at bounding box center [357, 84] width 201 height 24
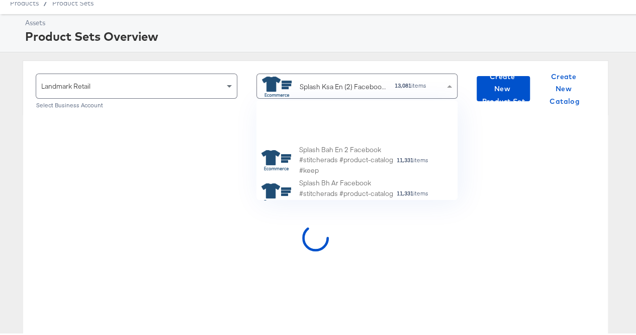
scroll to position [92, 190]
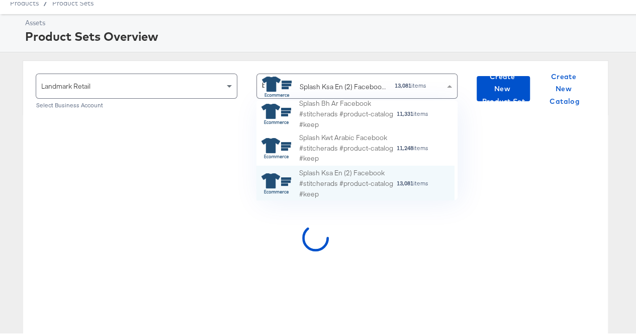
type input "bh"
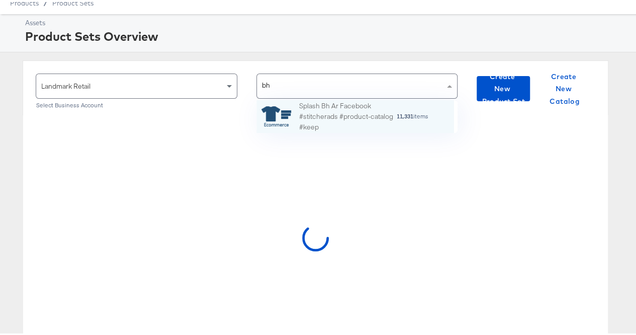
scroll to position [25, 190]
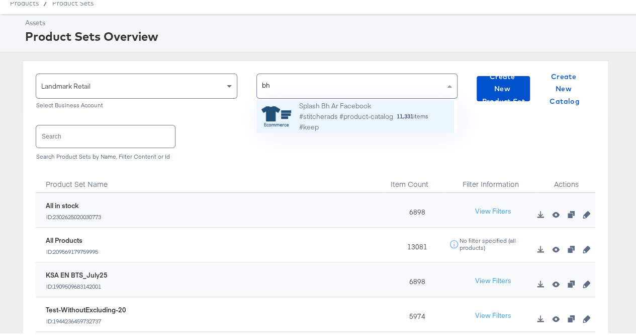
click at [310, 116] on div "Splash Bh Ar Facebook #stitcherads #product-catalog #keep" at bounding box center [347, 114] width 97 height 31
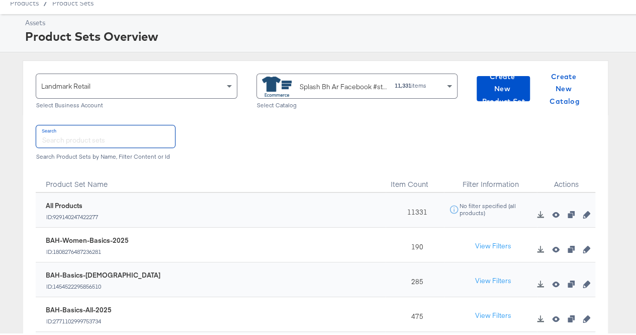
click at [75, 135] on input "text" at bounding box center [105, 134] width 139 height 22
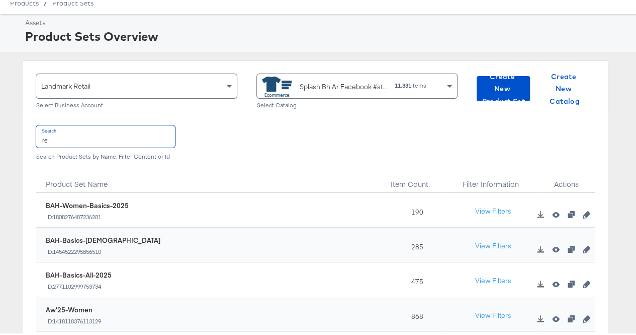
scroll to position [4, 0]
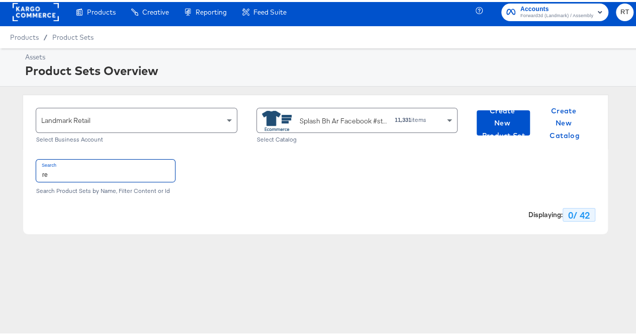
type input "r"
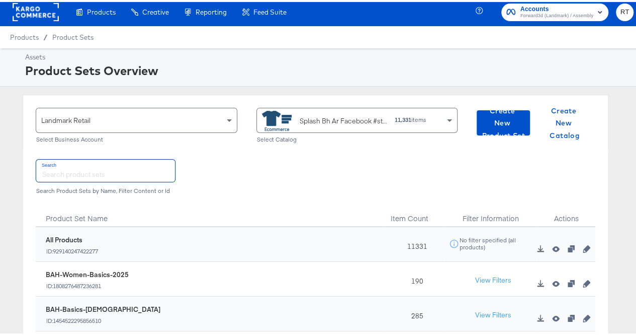
scroll to position [38, 0]
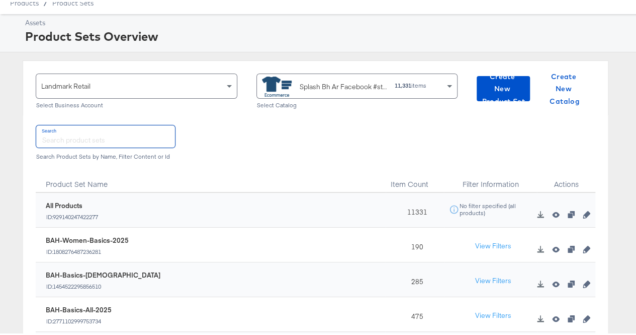
drag, startPoint x: 173, startPoint y: 139, endPoint x: 209, endPoint y: 139, distance: 36.2
click at [209, 139] on div "Search Search Product Sets by Name, Filter Content or Id" at bounding box center [316, 139] width 560 height 52
